Goal: Task Accomplishment & Management: Use online tool/utility

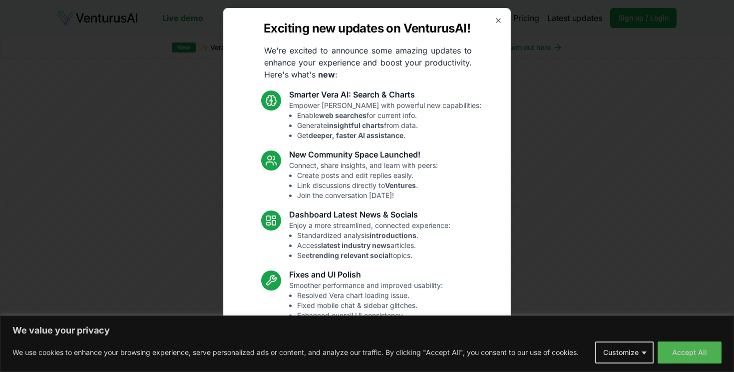
scroll to position [1969, 0]
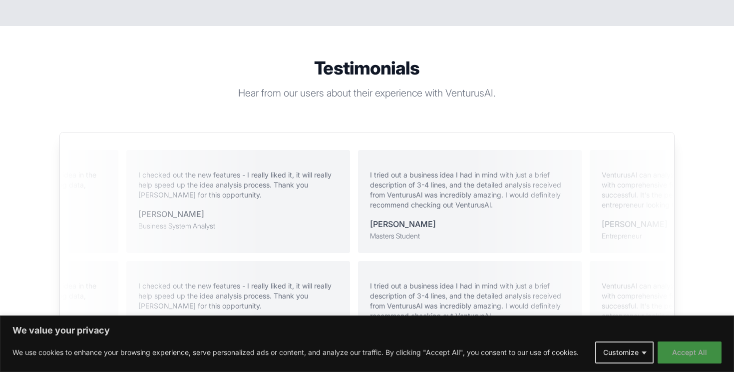
click at [692, 352] on button "Accept All" at bounding box center [690, 352] width 64 height 22
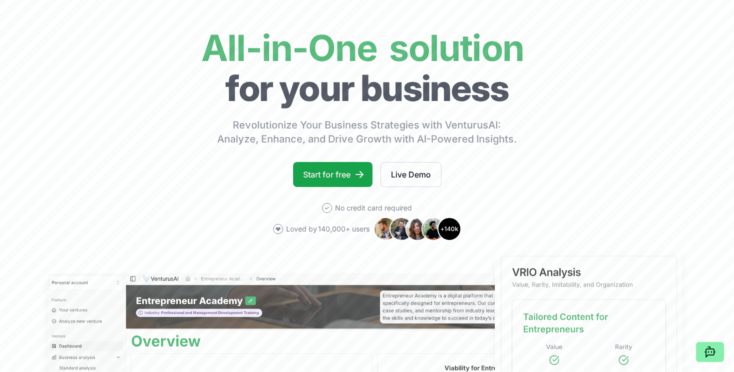
scroll to position [77, 0]
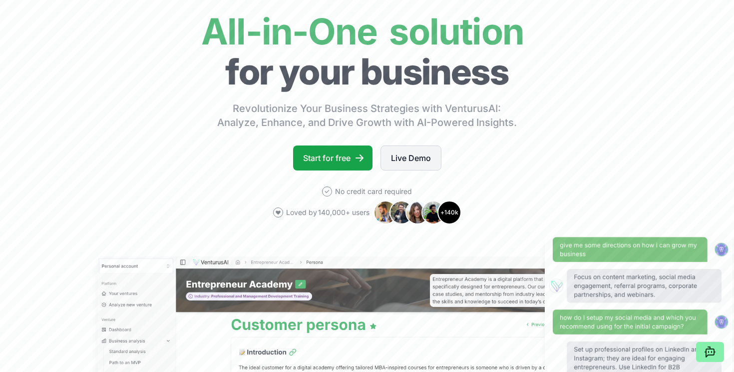
click at [417, 160] on link "Live Demo" at bounding box center [411, 157] width 61 height 25
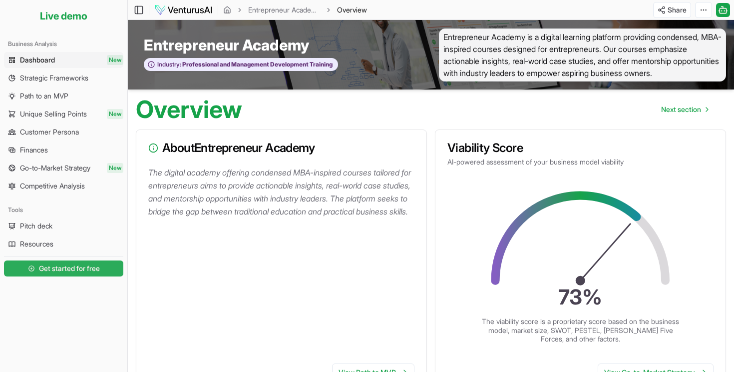
click at [90, 272] on span "Get started for free" at bounding box center [69, 268] width 61 height 10
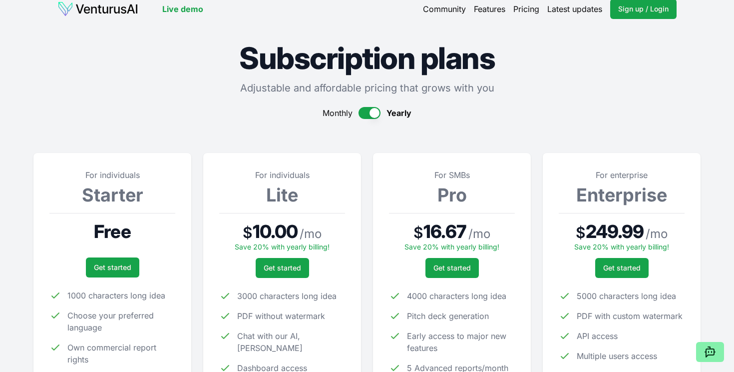
scroll to position [10, 0]
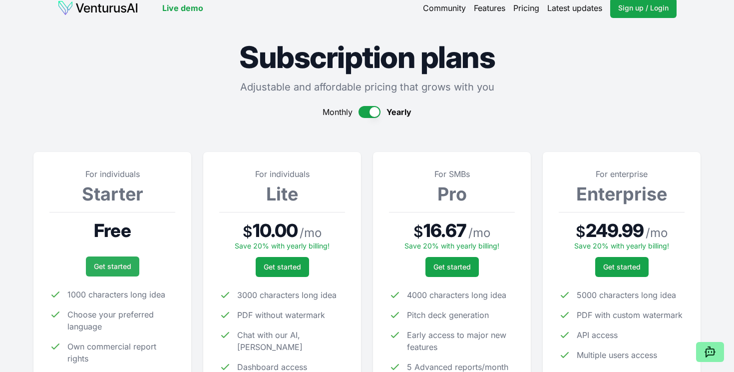
click at [110, 268] on link "Get started" at bounding box center [112, 266] width 53 height 20
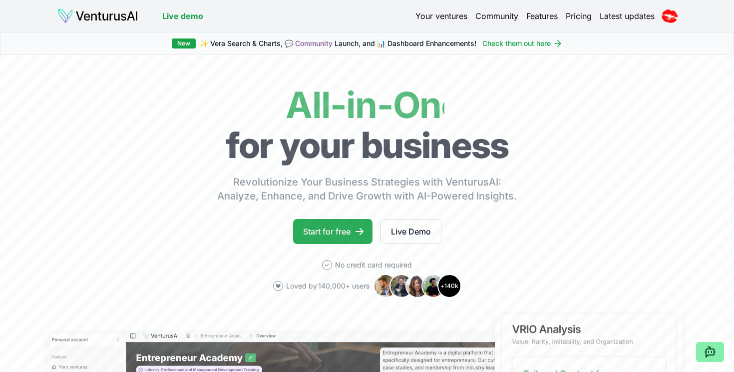
click at [349, 227] on link "Start for free" at bounding box center [332, 231] width 79 height 25
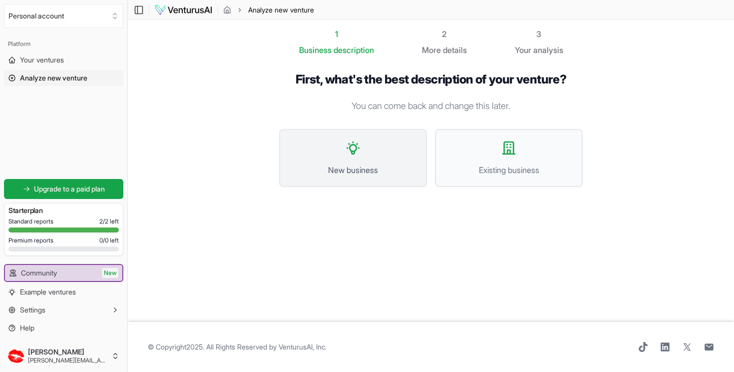
click at [349, 172] on span "New business" at bounding box center [353, 170] width 126 height 12
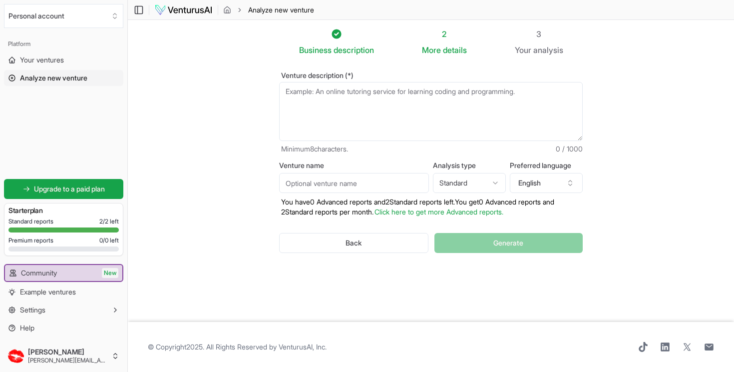
click at [329, 100] on textarea "Venture description (*)" at bounding box center [431, 111] width 304 height 59
paste textarea "I sing under the name - [PERSON_NAME] and I have had success in this field. I w…"
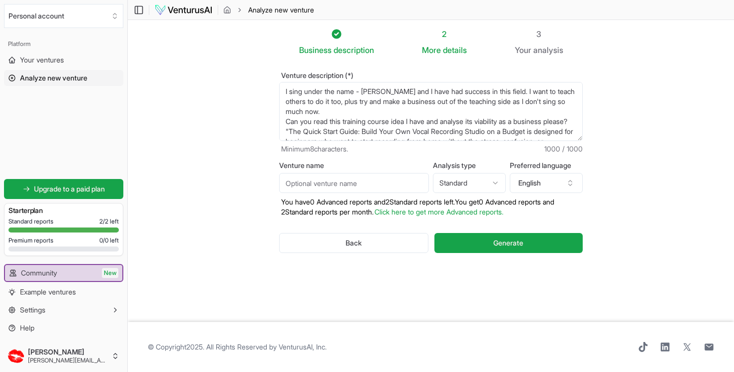
scroll to position [100, 0]
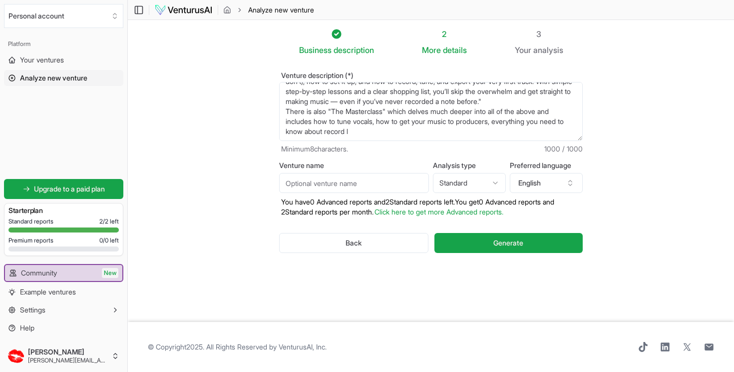
drag, startPoint x: 368, startPoint y: 134, endPoint x: 537, endPoint y: 113, distance: 170.1
click at [537, 113] on textarea "I sing under the name - [PERSON_NAME] and I have had success in this field. I w…" at bounding box center [431, 111] width 304 height 59
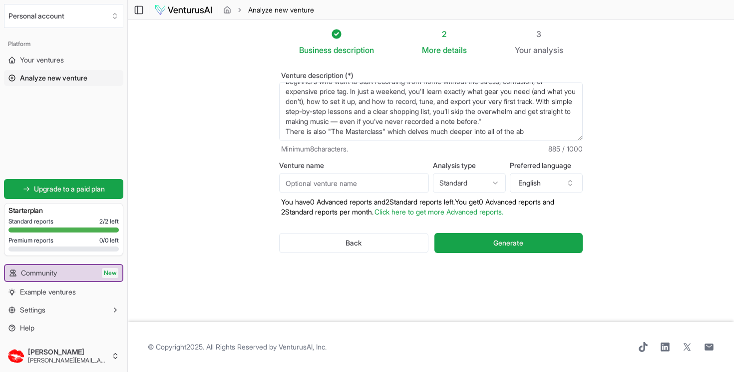
scroll to position [80, 0]
type textarea "I sing under the name - [PERSON_NAME] and I have had success in this field. I w…"
click at [516, 247] on span "Generate" at bounding box center [508, 243] width 30 height 10
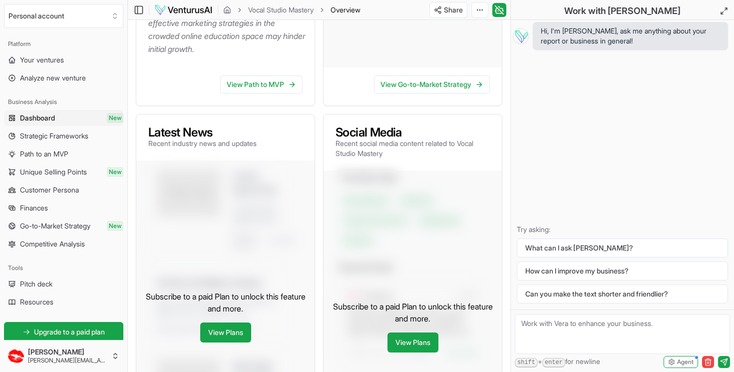
scroll to position [455, 0]
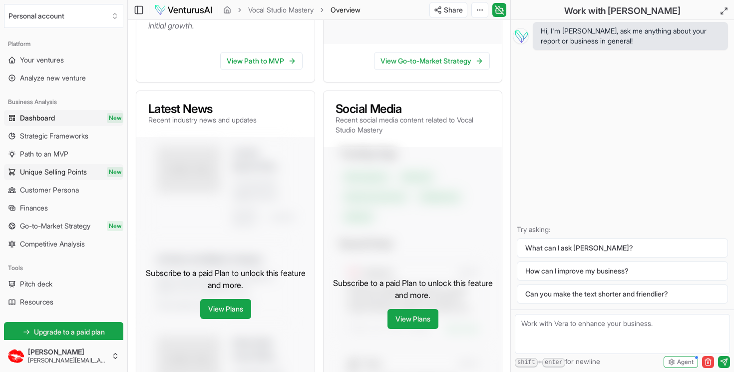
click at [77, 172] on span "Unique Selling Points" at bounding box center [53, 172] width 67 height 10
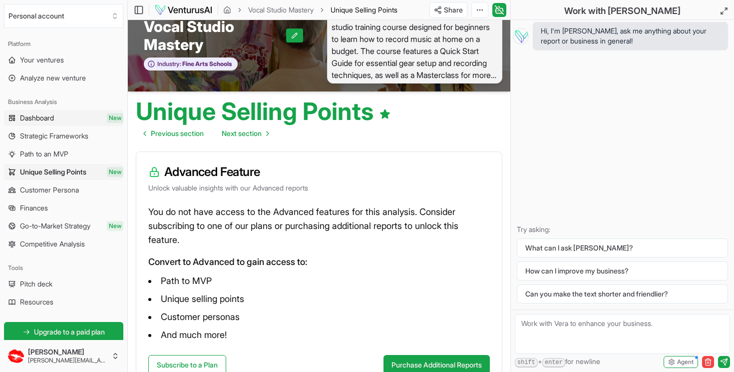
click at [49, 119] on span "Dashboard" at bounding box center [37, 118] width 34 height 10
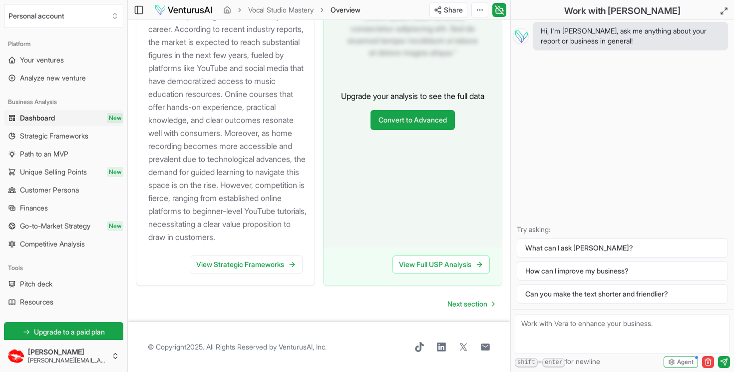
scroll to position [1268, 0]
click at [270, 266] on link "View Strategic Frameworks" at bounding box center [246, 264] width 113 height 18
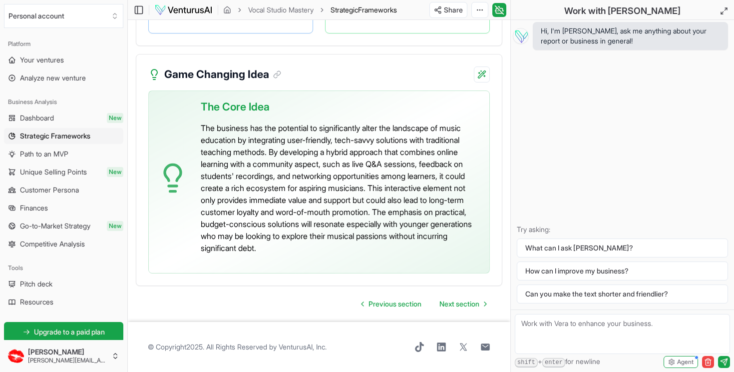
scroll to position [2768, 0]
click at [542, 88] on div "Hi, I'm [PERSON_NAME], ask me anything about your report or business in general…" at bounding box center [622, 164] width 223 height 289
click at [550, 324] on textarea at bounding box center [622, 334] width 215 height 40
paste textarea "As a sideline to this, I want to set up a directory of producers that potential…"
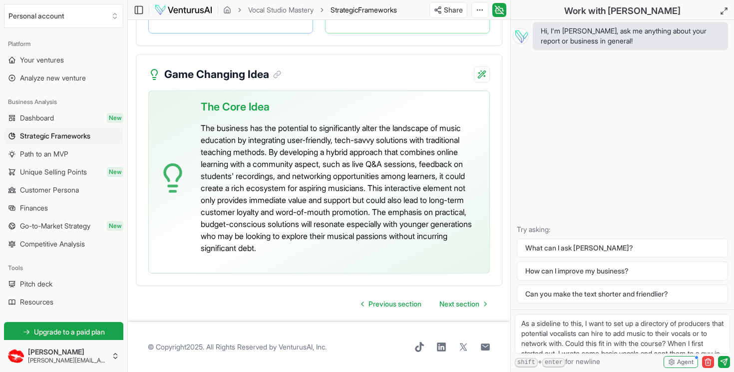
scroll to position [59, 0]
type textarea "As a sideline to this, I want to set up a directory of producers that potential…"
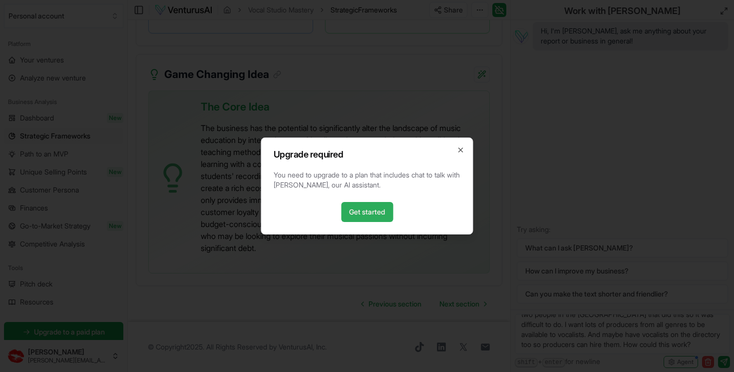
click at [375, 206] on link "Get started" at bounding box center [367, 212] width 52 height 20
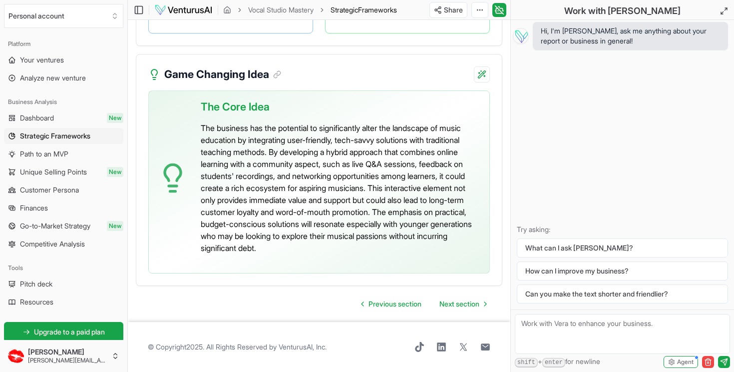
scroll to position [2773, 0]
click at [445, 306] on span "Next section" at bounding box center [460, 304] width 40 height 10
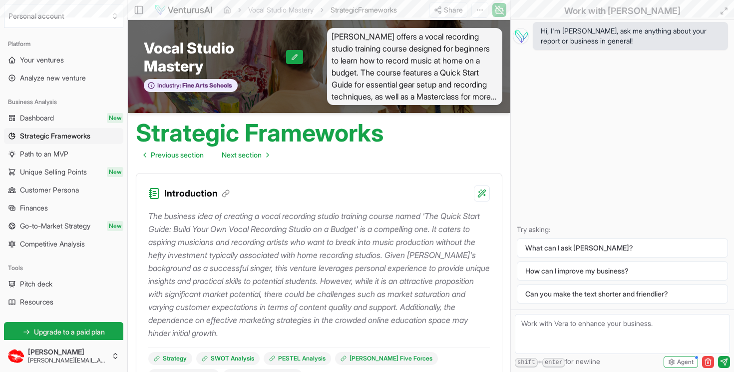
scroll to position [2773, 0]
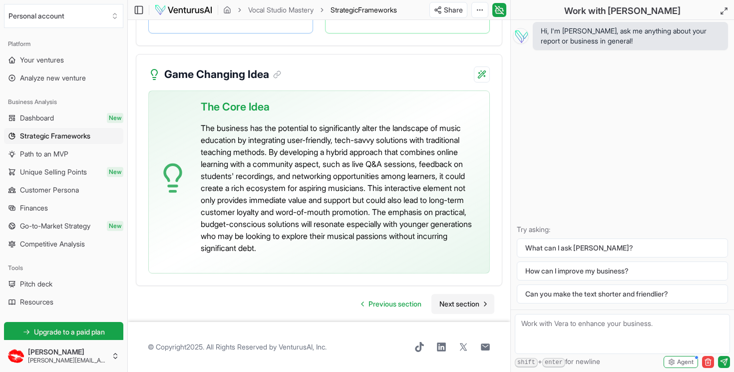
click at [448, 306] on span "Next section" at bounding box center [460, 304] width 40 height 10
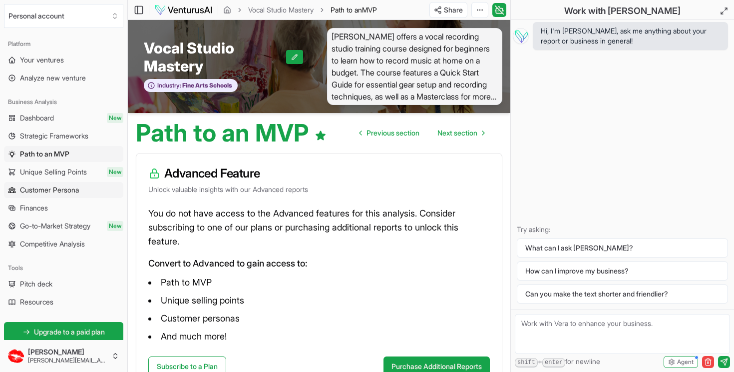
click at [55, 187] on span "Customer Persona" at bounding box center [49, 190] width 59 height 10
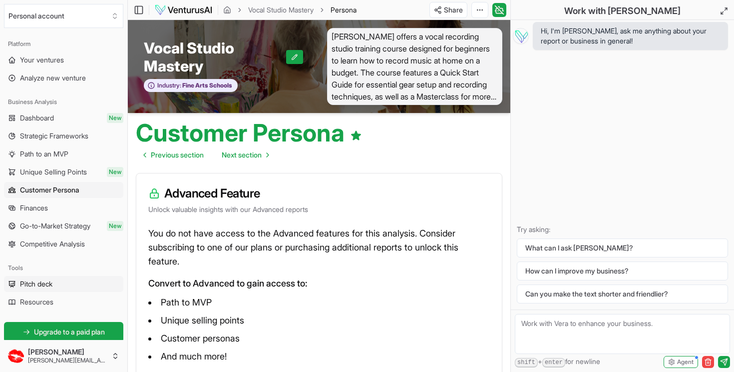
click at [44, 285] on span "Pitch deck" at bounding box center [36, 284] width 32 height 10
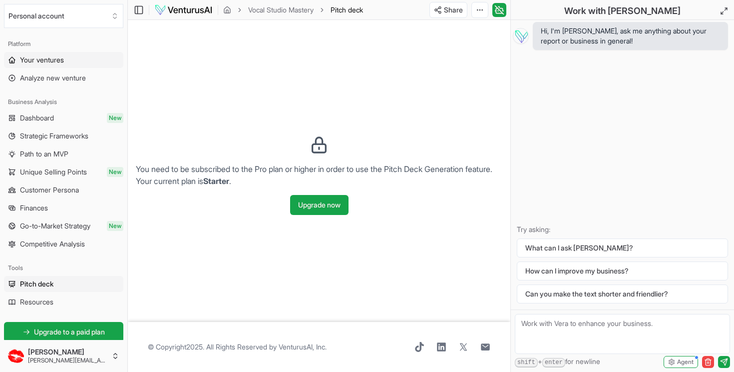
click at [43, 65] on link "Your ventures" at bounding box center [63, 60] width 119 height 16
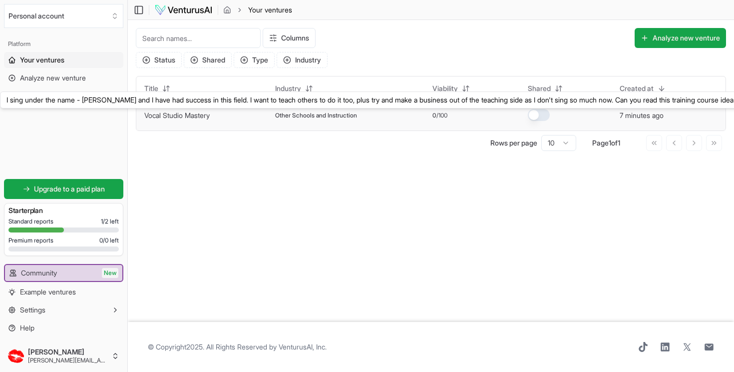
click at [175, 114] on link "Vocal Studio Mastery" at bounding box center [176, 115] width 65 height 8
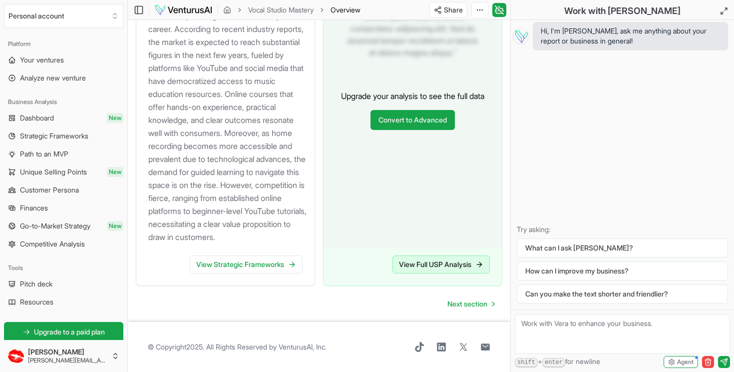
scroll to position [1268, 0]
click at [459, 305] on span "Next section" at bounding box center [468, 304] width 40 height 10
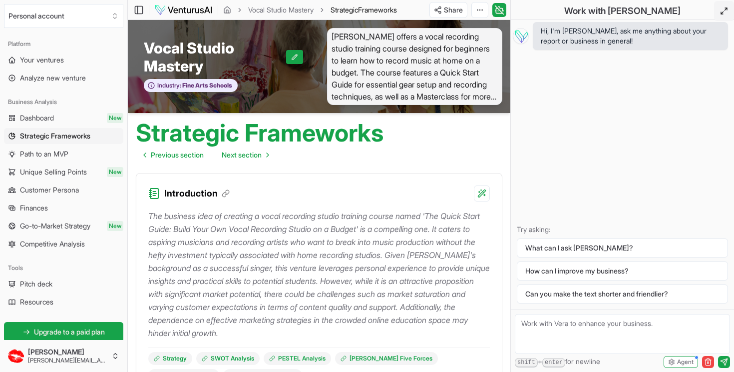
click at [723, 10] on icon at bounding box center [724, 11] width 8 height 8
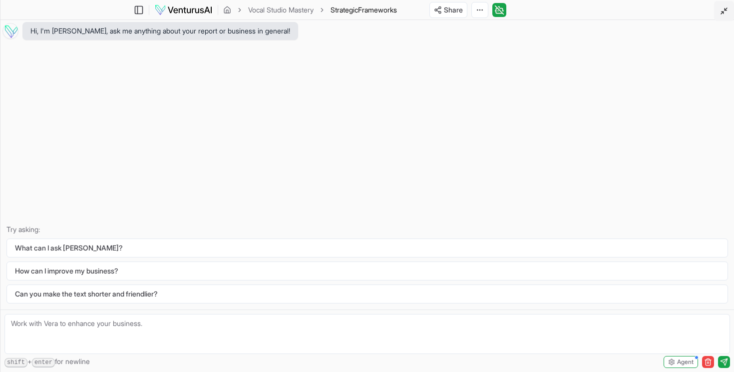
click at [723, 10] on icon at bounding box center [724, 11] width 8 height 8
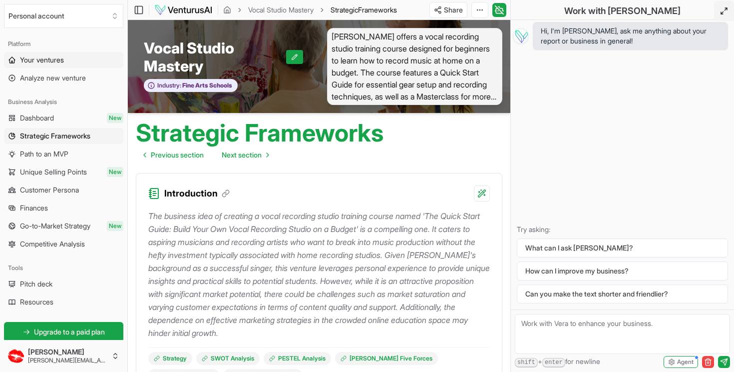
click at [45, 60] on span "Your ventures" at bounding box center [42, 60] width 44 height 10
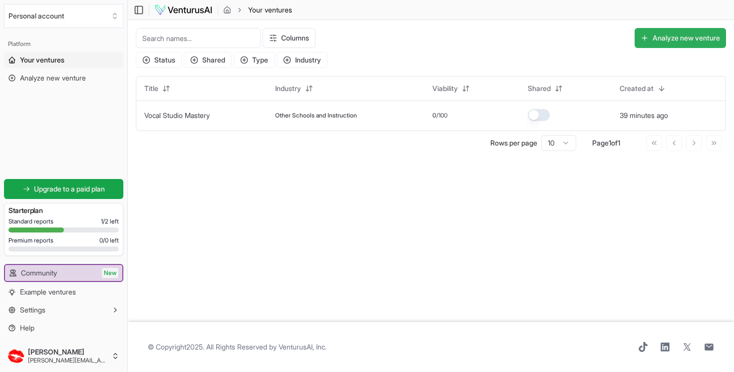
click at [662, 36] on button "Analyze new venture" at bounding box center [680, 38] width 91 height 20
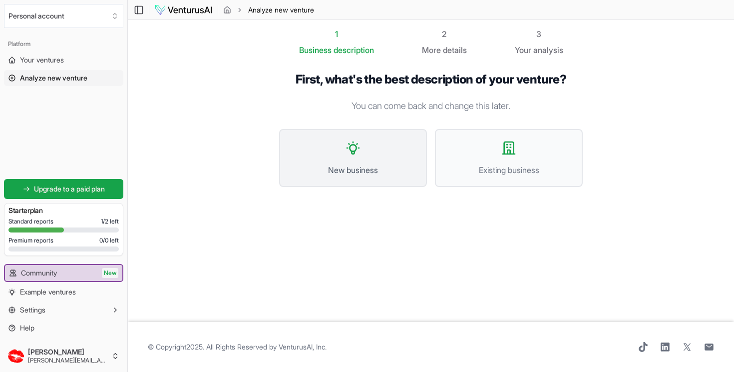
click at [389, 176] on button "New business" at bounding box center [353, 158] width 148 height 58
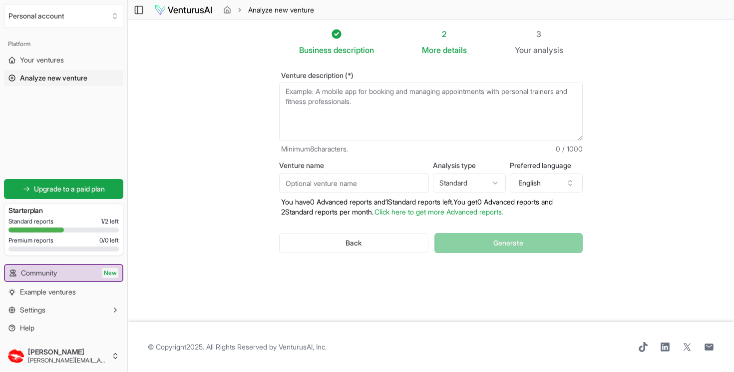
click at [328, 95] on textarea "Venture description (*)" at bounding box center [431, 111] width 304 height 59
paste textarea "As a sideline to this, I want to set up a directory of producers that potential…"
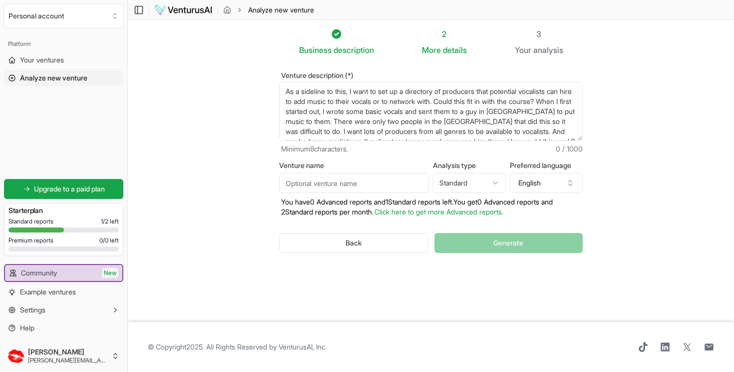
scroll to position [5, 0]
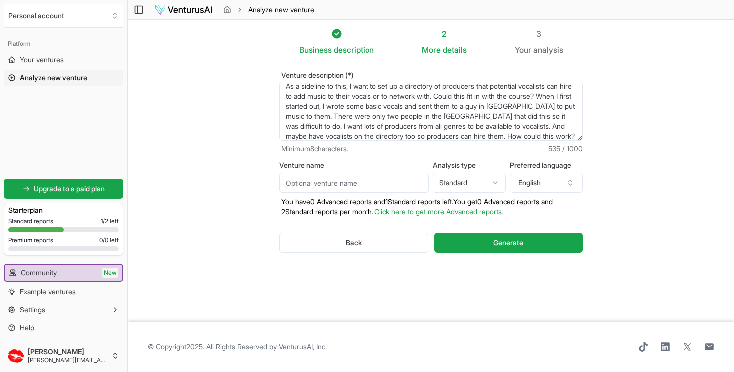
drag, startPoint x: 350, startPoint y: 88, endPoint x: 337, endPoint y: 87, distance: 12.5
click at [337, 87] on textarea "As a sideline to this, I want to set up a directory of producers that potential…" at bounding box center [431, 111] width 304 height 59
click at [344, 118] on textarea "As a sideline to writing training courses teaching people how to set up a home …" at bounding box center [431, 111] width 304 height 59
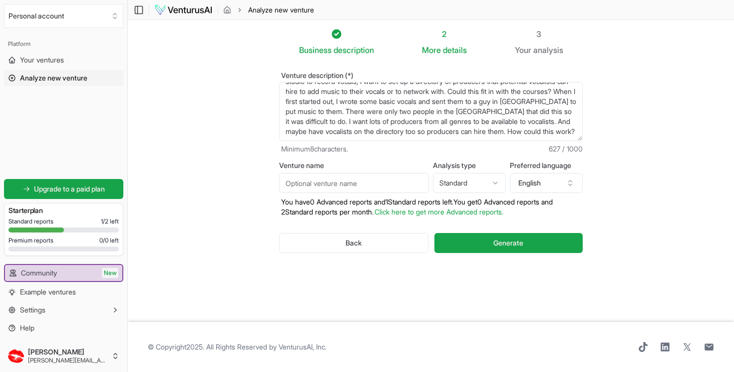
scroll to position [30, 0]
drag, startPoint x: 362, startPoint y: 130, endPoint x: 275, endPoint y: 131, distance: 86.9
click at [275, 131] on div "Venture description (*) As a sideline to writing training courses teaching peop…" at bounding box center [431, 170] width 336 height 229
type textarea "As a sideline to writing training courses teaching people how to set up a home …"
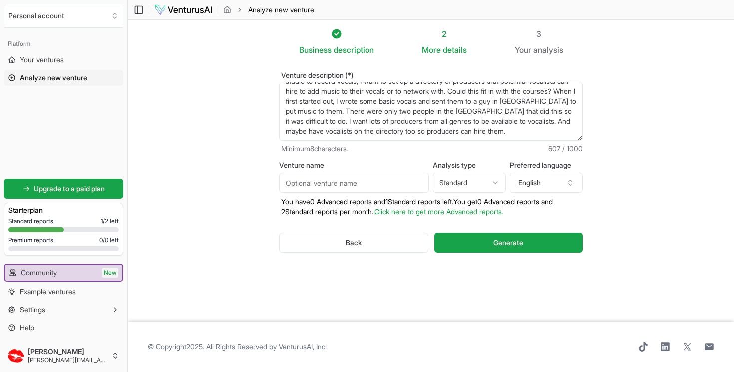
click at [490, 184] on html "We value your privacy We use cookies to enhance your browsing experience, serve…" at bounding box center [367, 186] width 734 height 372
select select "advanced"
click at [507, 245] on span "Generate" at bounding box center [508, 243] width 30 height 10
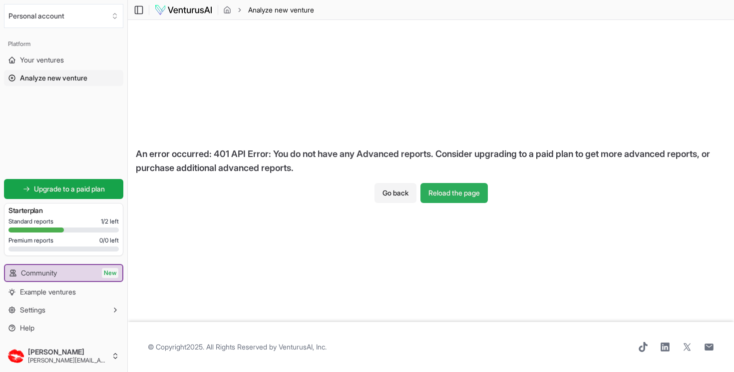
click at [453, 194] on button "Reload the page" at bounding box center [454, 193] width 67 height 20
